Goal: Share content

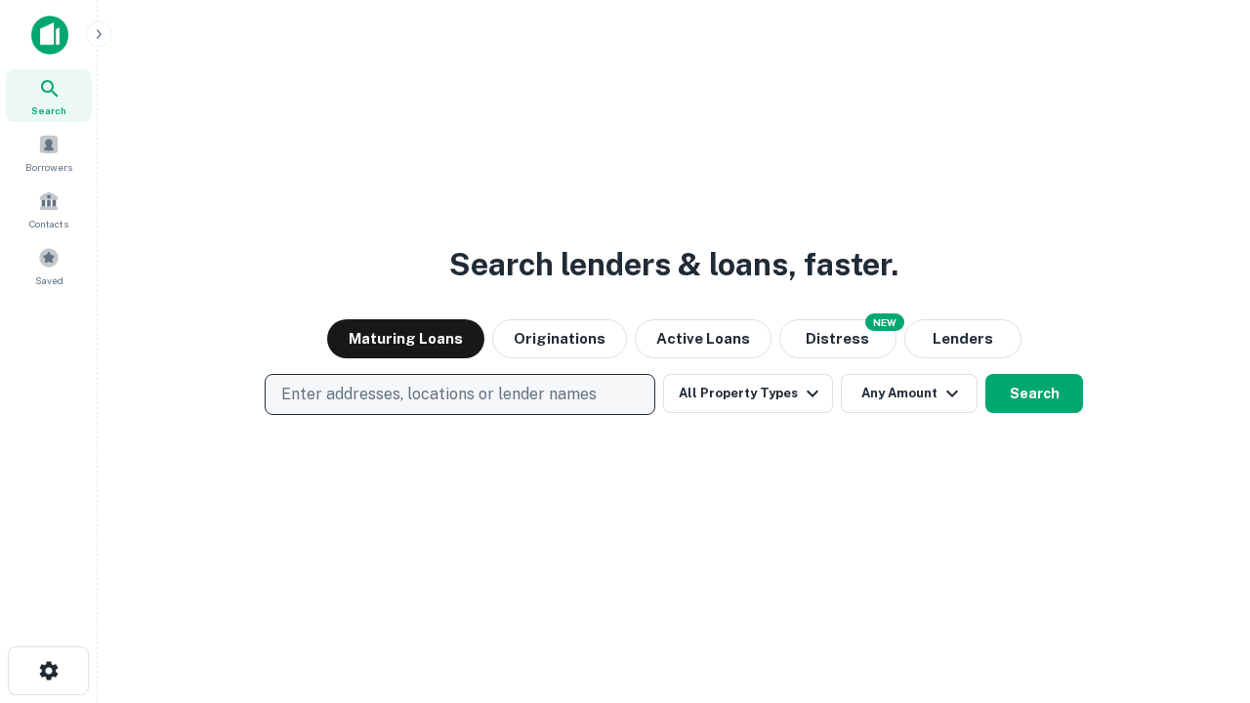
click at [459, 394] on p "Enter addresses, locations or lender names" at bounding box center [438, 394] width 315 height 23
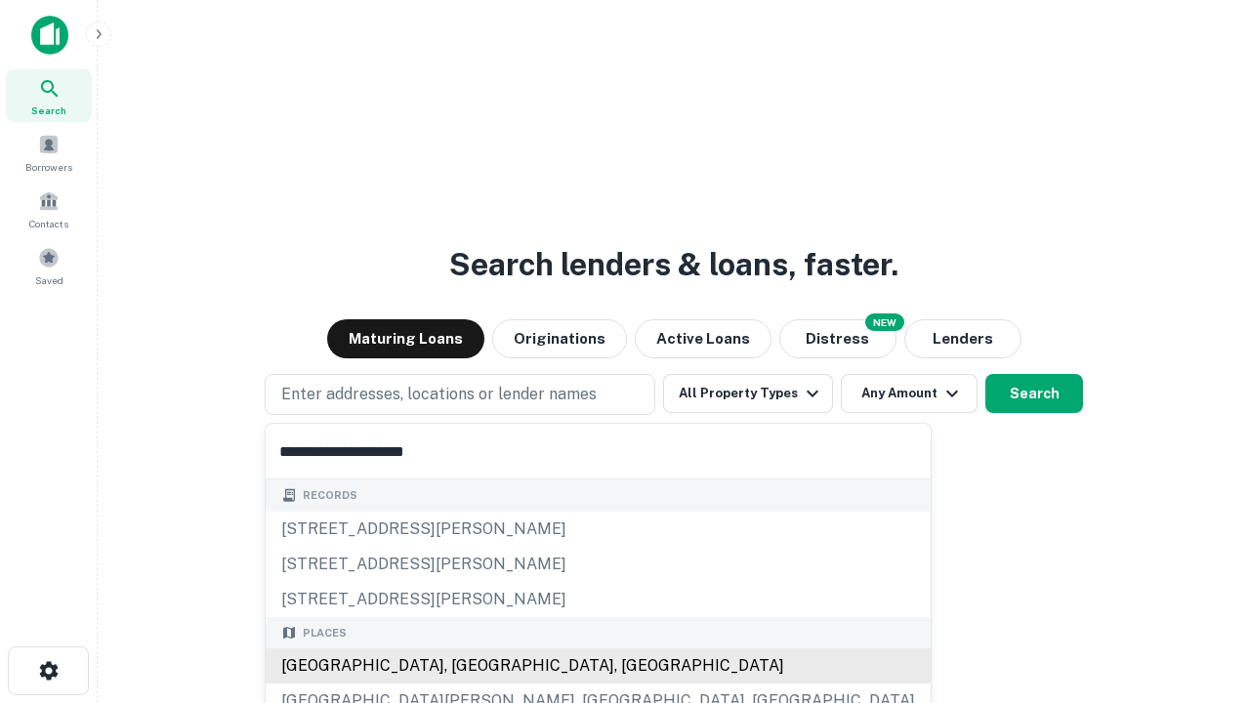
click at [467, 666] on div "Santa Monica, CA, USA" at bounding box center [598, 665] width 665 height 35
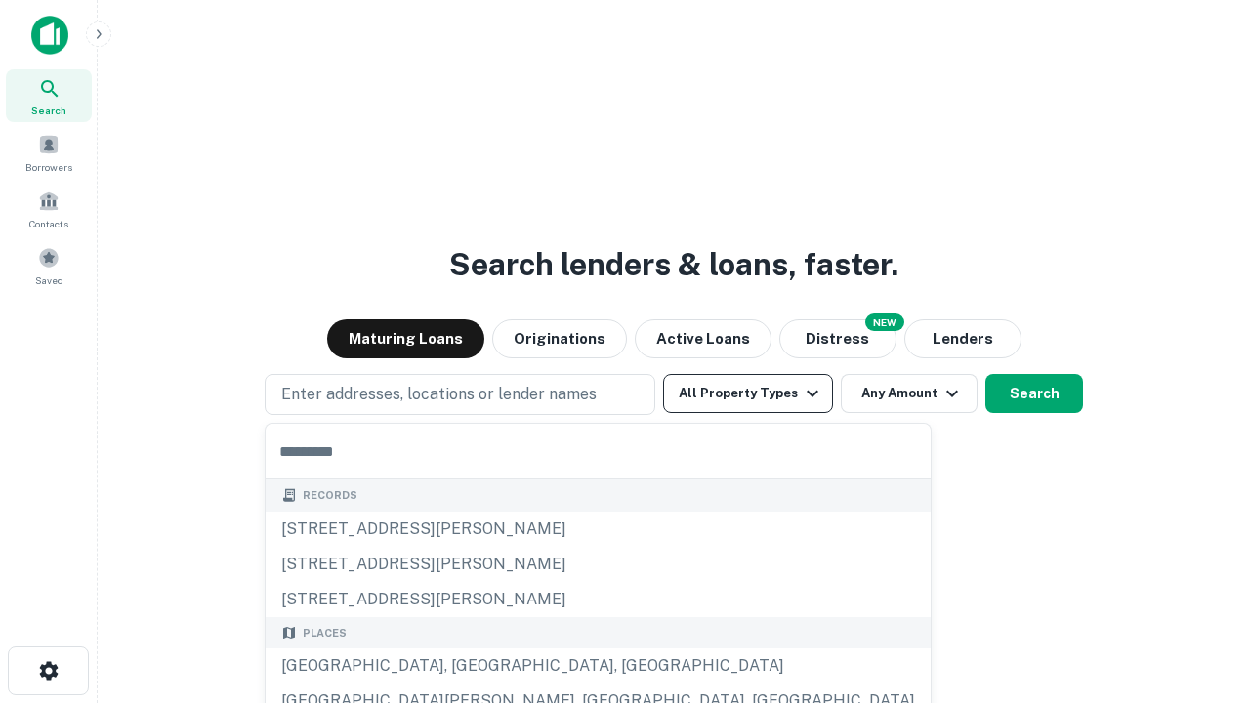
click at [748, 393] on button "All Property Types" at bounding box center [748, 393] width 170 height 39
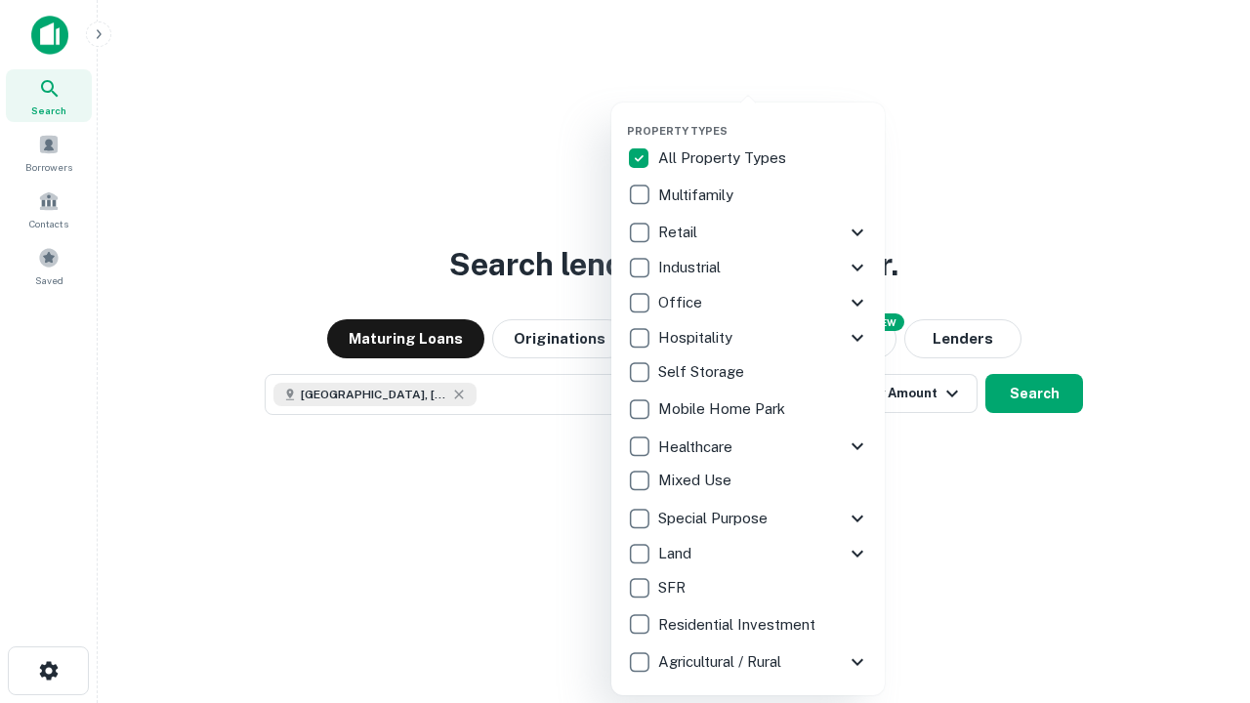
click at [763, 118] on button "button" at bounding box center [763, 118] width 273 height 1
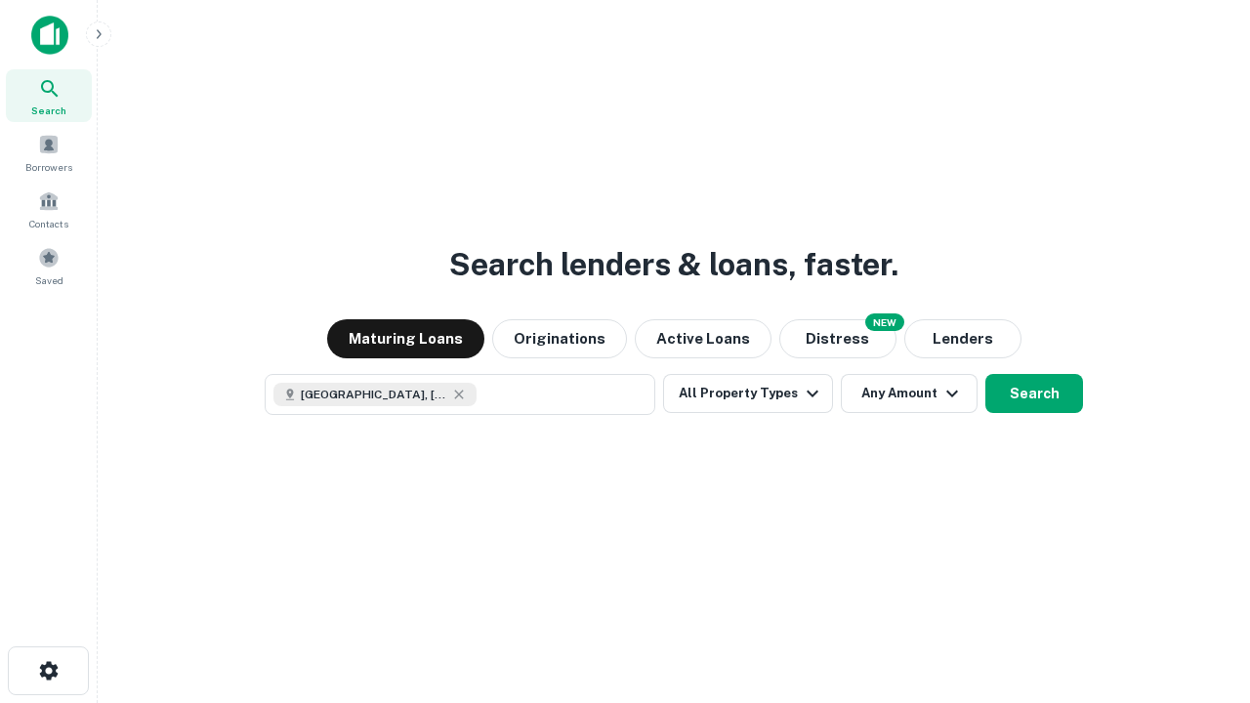
scroll to position [31, 0]
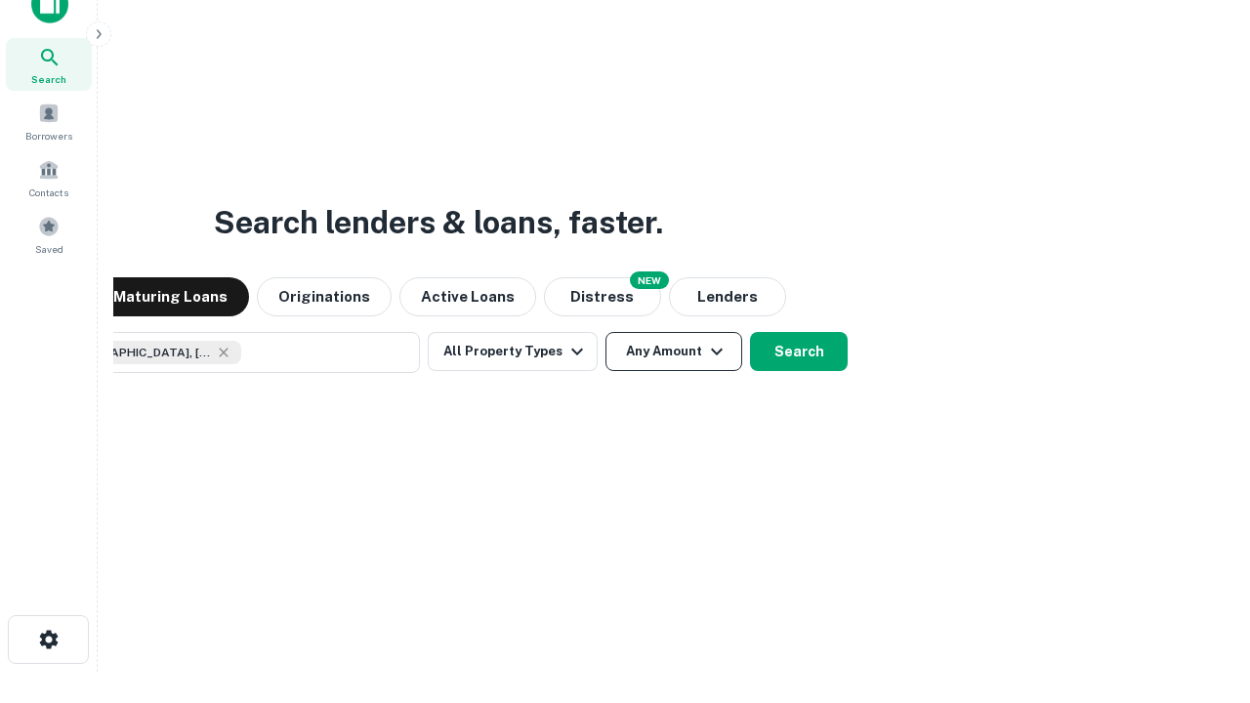
click at [605, 332] on button "Any Amount" at bounding box center [673, 351] width 137 height 39
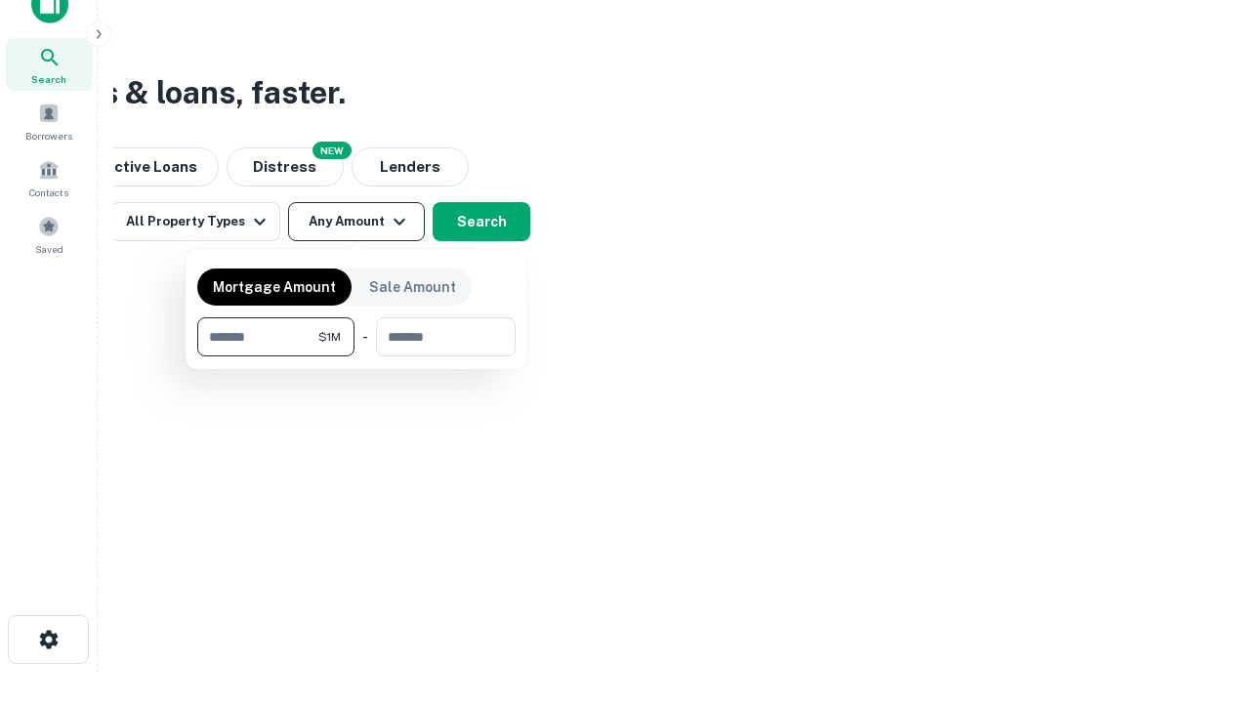
type input "*******"
click at [356, 356] on button "button" at bounding box center [356, 356] width 318 height 1
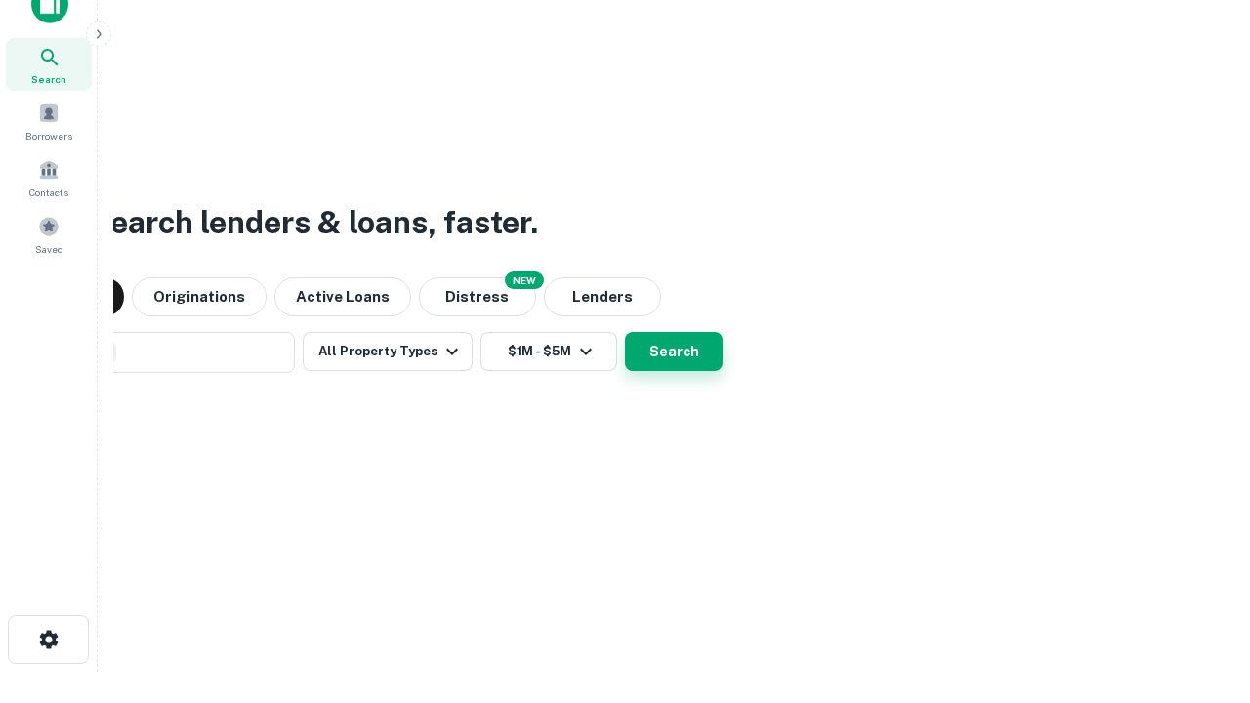
click at [625, 332] on button "Search" at bounding box center [674, 351] width 98 height 39
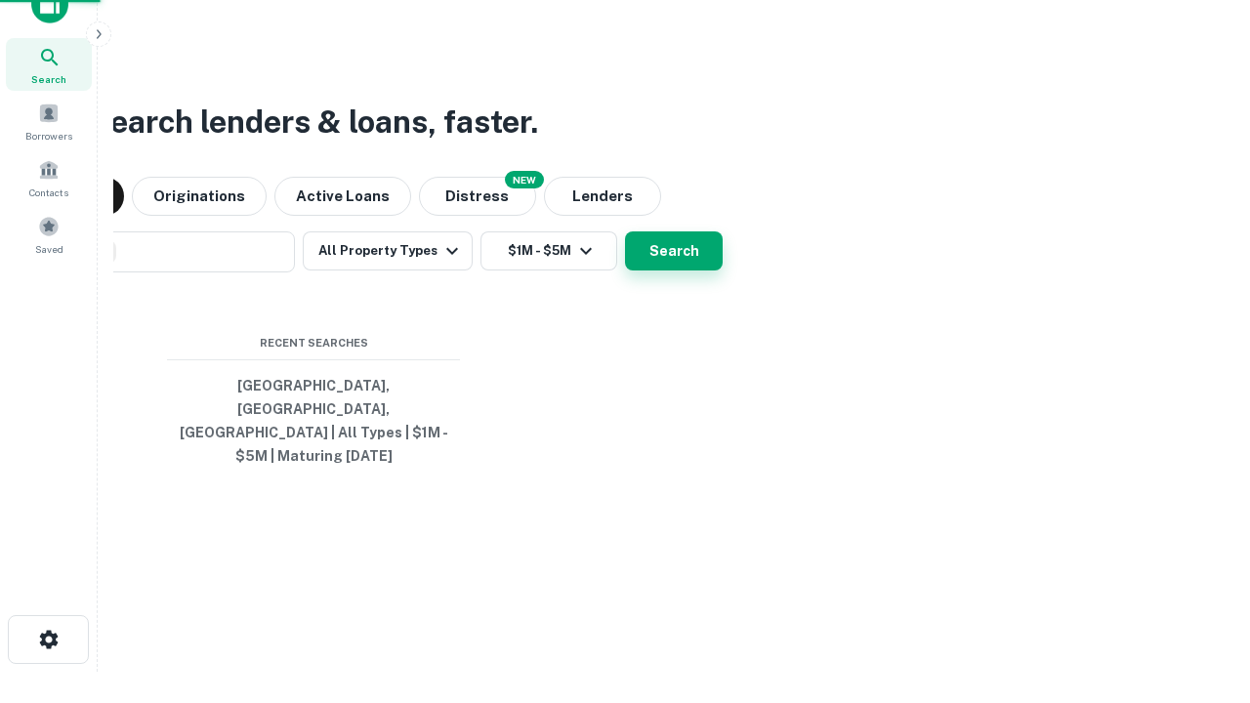
scroll to position [63, 553]
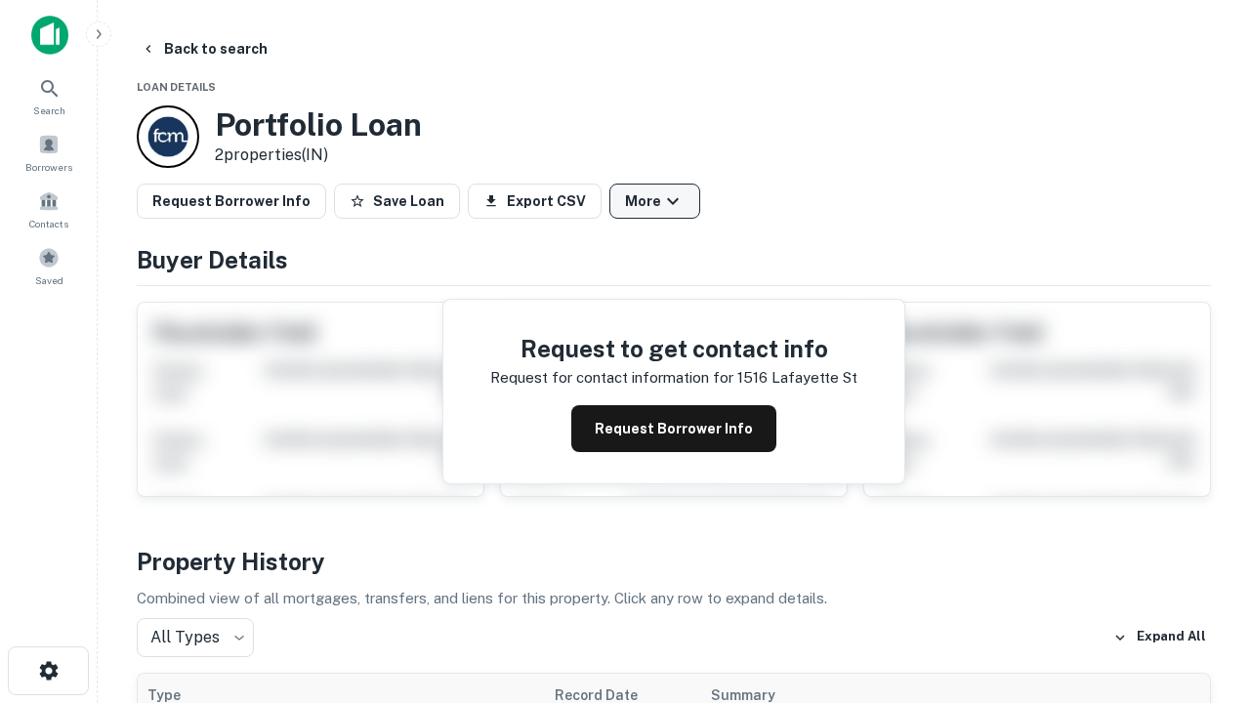
click at [654, 201] on button "More" at bounding box center [654, 201] width 91 height 35
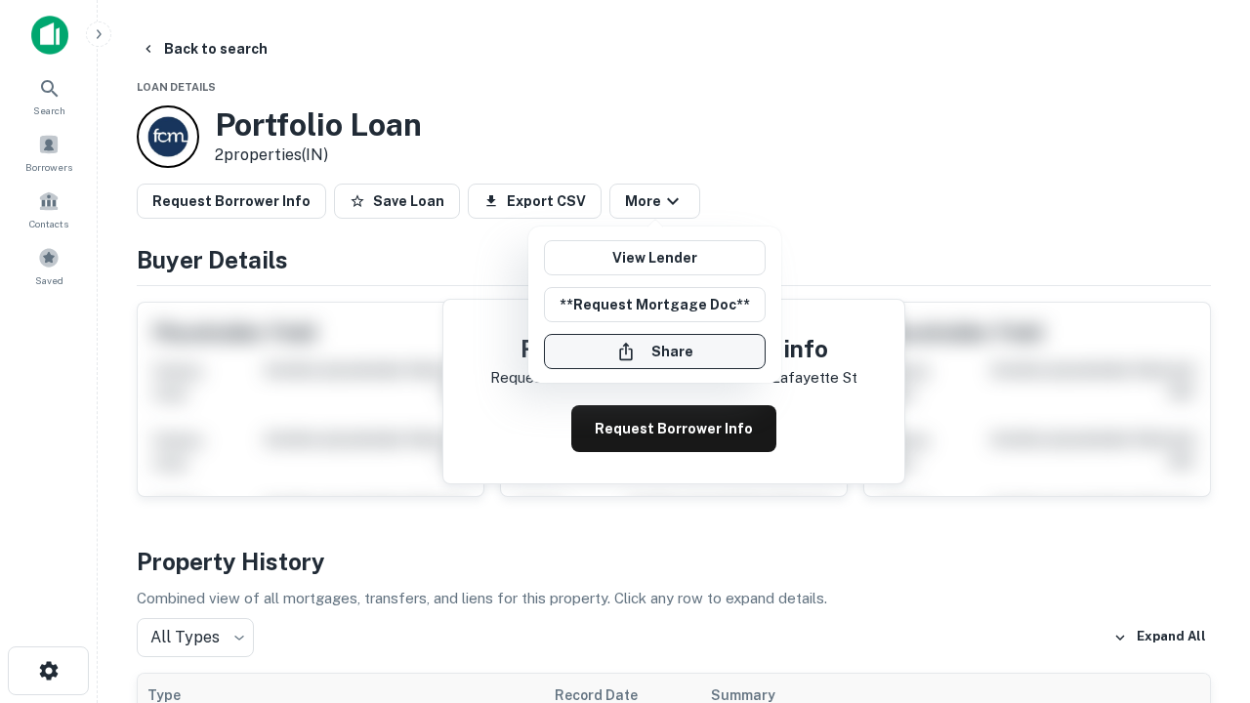
click at [654, 351] on button "Share" at bounding box center [655, 351] width 222 height 35
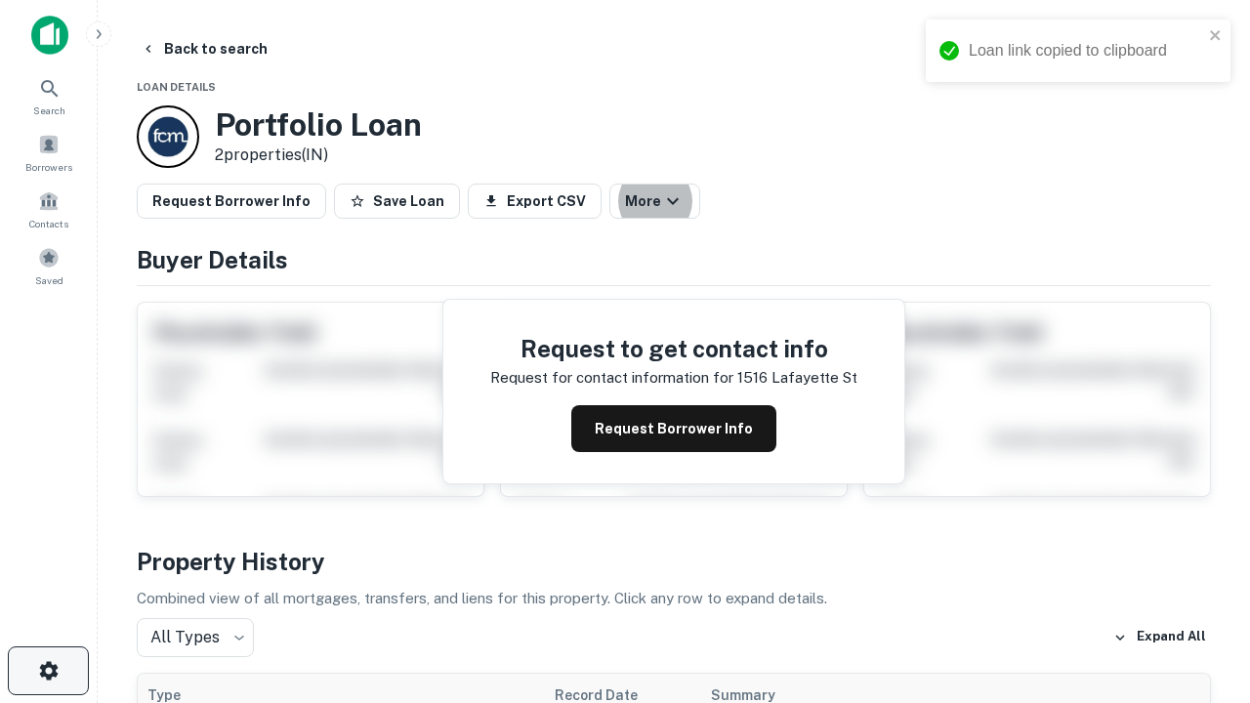
click at [48, 671] on icon "button" at bounding box center [48, 670] width 23 height 23
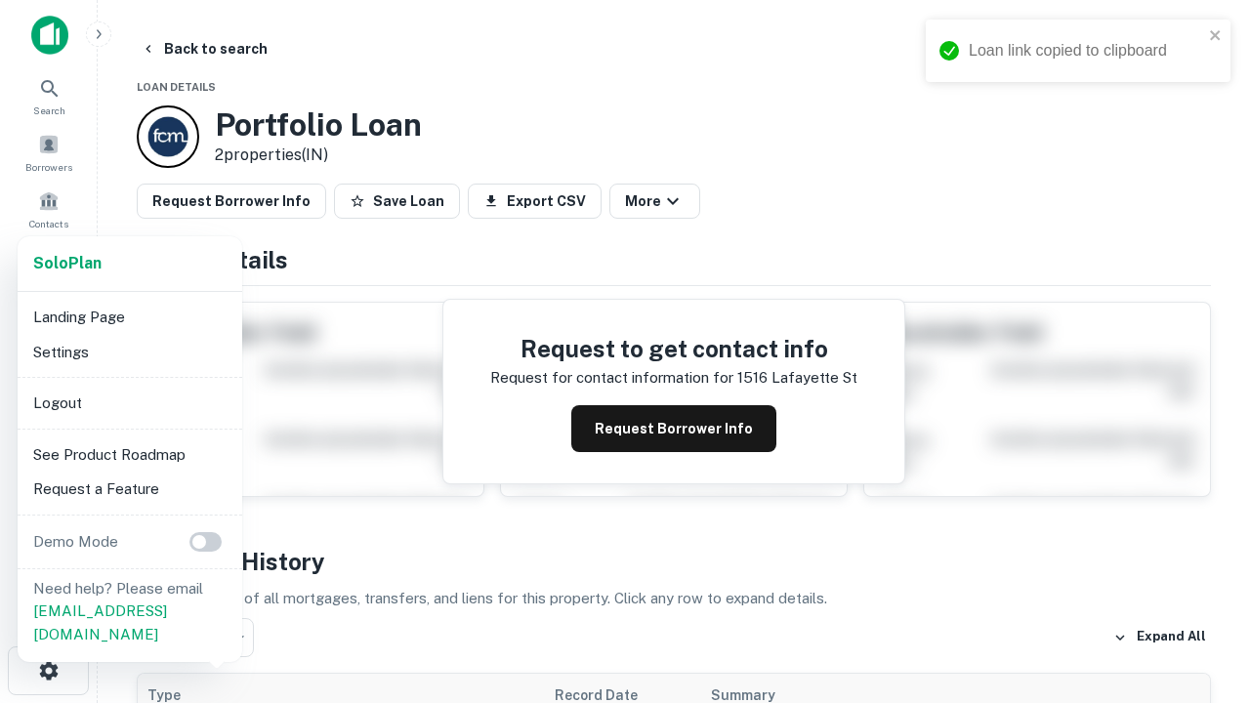
click at [129, 402] on li "Logout" at bounding box center [129, 403] width 209 height 35
